Goal: Check status: Check status

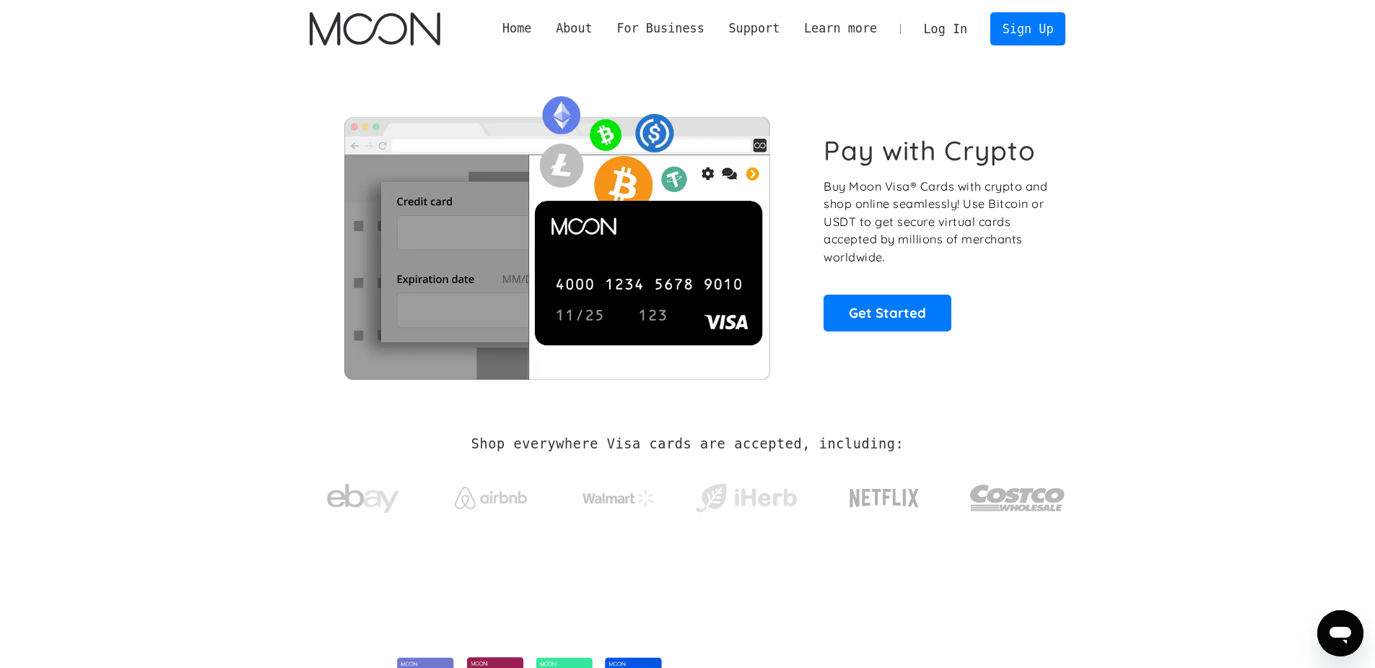
click at [967, 22] on link "Log In" at bounding box center [946, 29] width 68 height 32
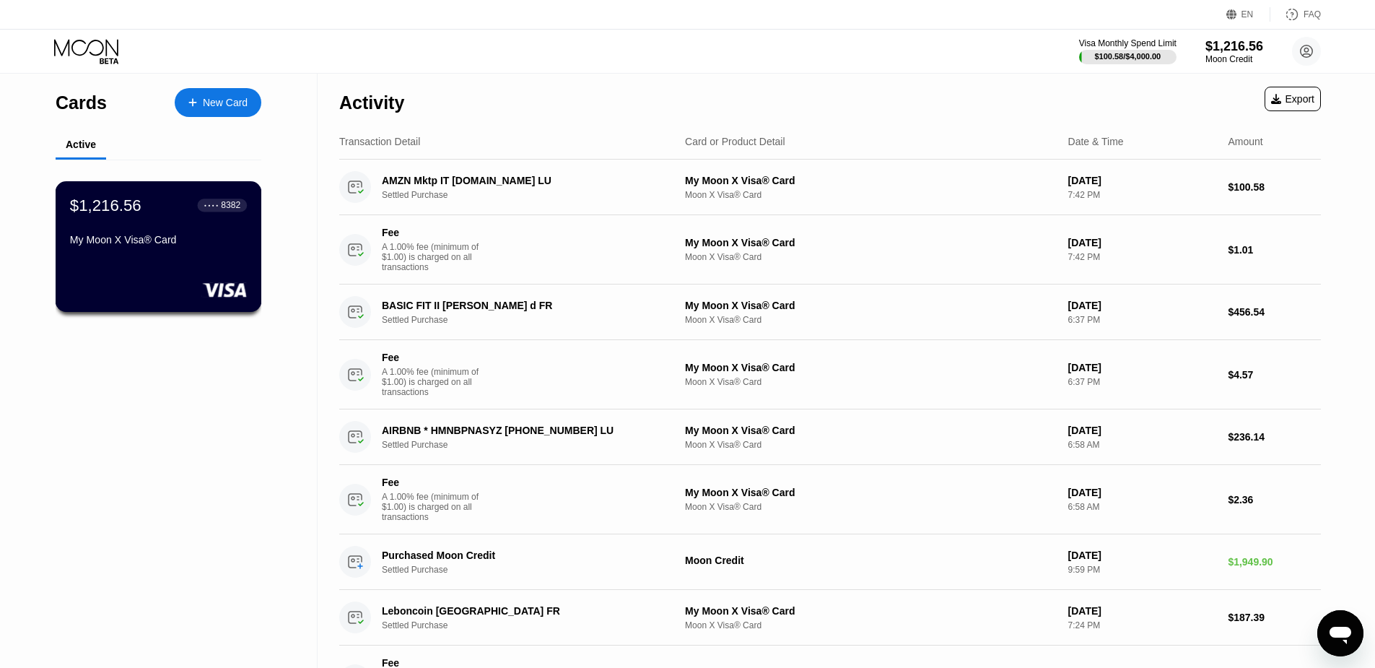
drag, startPoint x: 194, startPoint y: 221, endPoint x: 248, endPoint y: 236, distance: 56.2
click at [248, 236] on div "$1,216.56 ● ● ● ● 8382 My Moon X Visa® Card" at bounding box center [159, 246] width 206 height 131
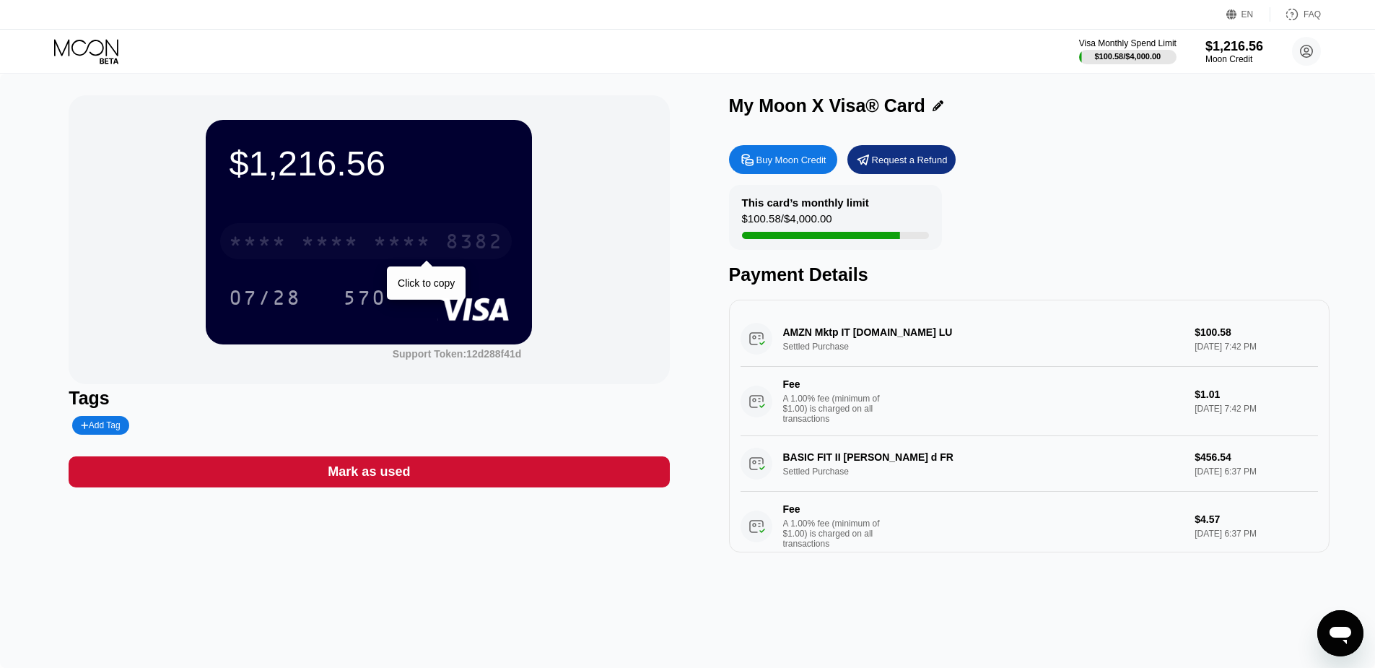
click at [351, 254] on div "* * * *" at bounding box center [330, 243] width 58 height 23
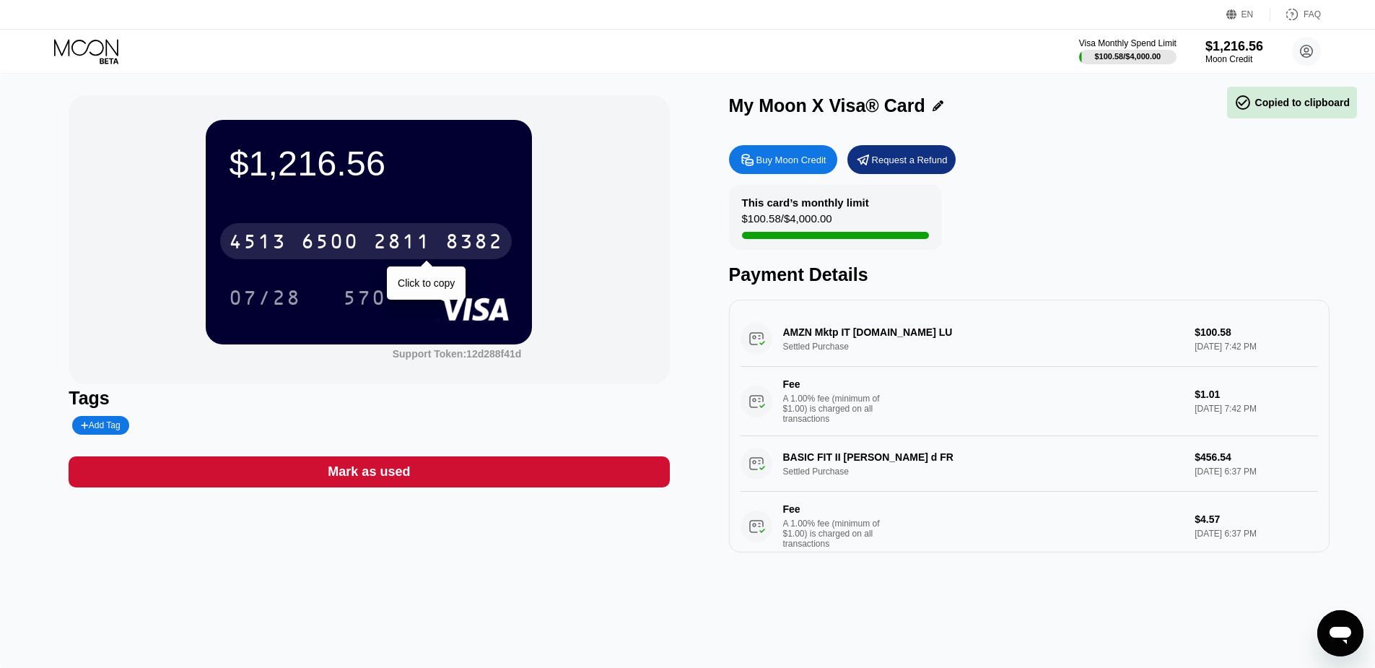
click at [420, 239] on div "2811" at bounding box center [402, 243] width 58 height 23
click at [424, 232] on div "* * * * * * * * * * * * 8382" at bounding box center [366, 241] width 292 height 36
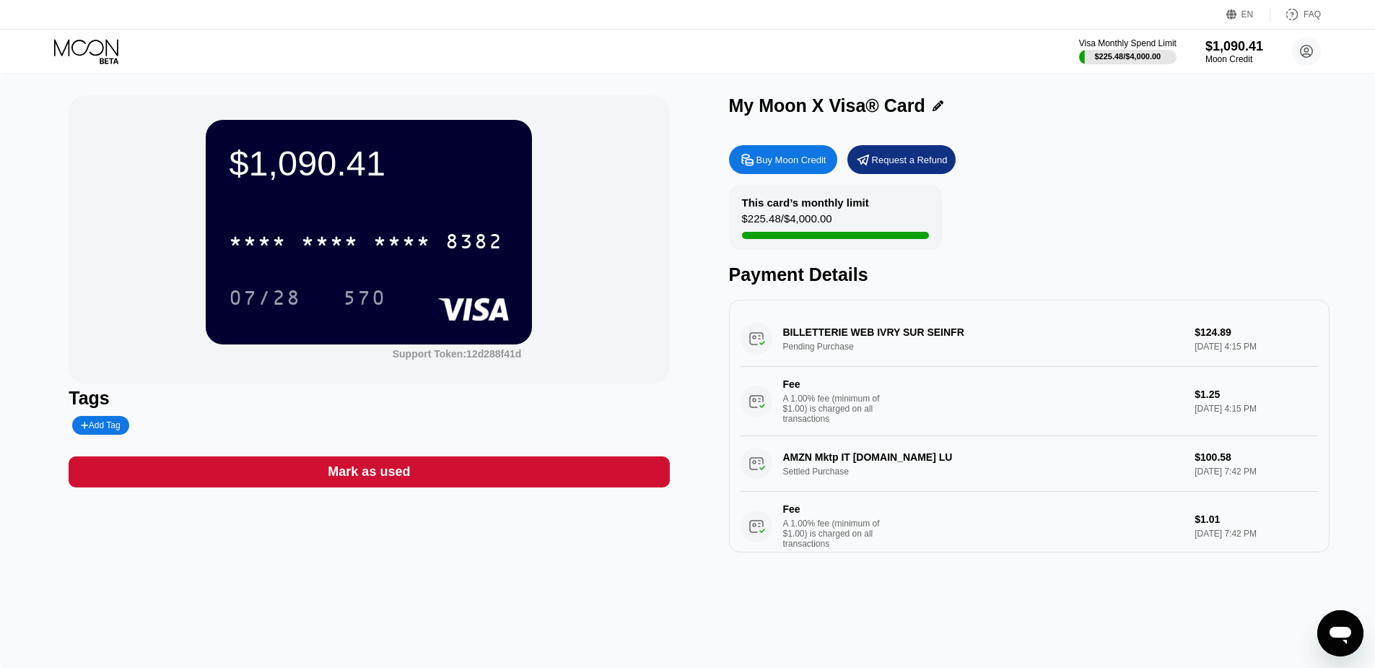
click at [1000, 240] on div "This card’s monthly limit $225.48 / $4,000.00 Payment Details" at bounding box center [1029, 235] width 601 height 100
